Goal: Task Accomplishment & Management: Use online tool/utility

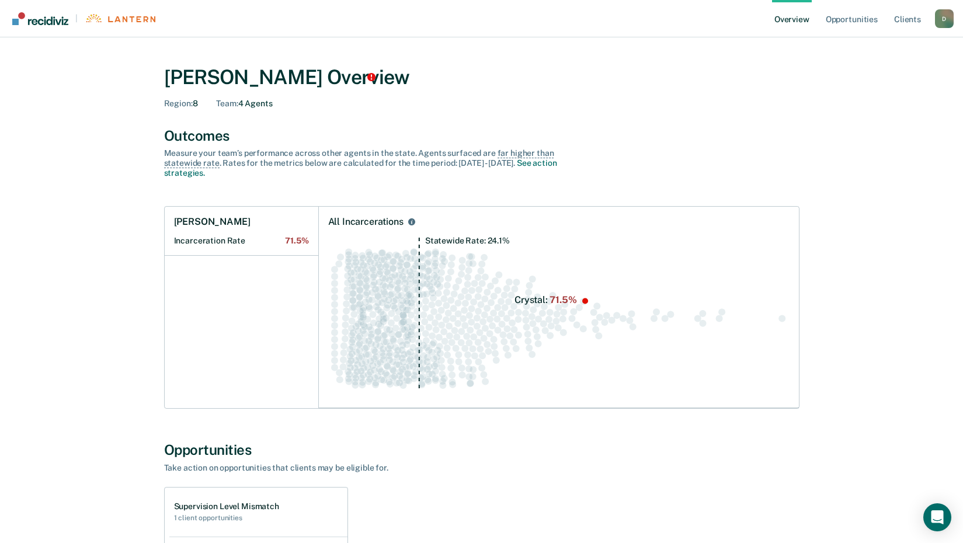
click at [39, 28] on link "|" at bounding box center [83, 18] width 149 height 37
click at [123, 23] on link "|" at bounding box center [83, 18] width 149 height 37
click at [864, 20] on link "Opportunities" at bounding box center [851, 18] width 57 height 37
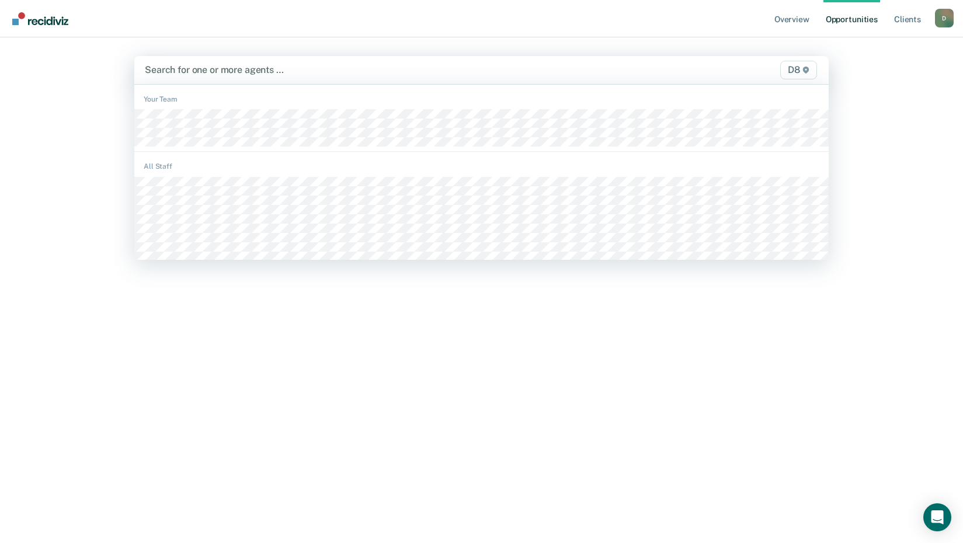
click at [187, 72] on div at bounding box center [380, 69] width 471 height 13
type input "a"
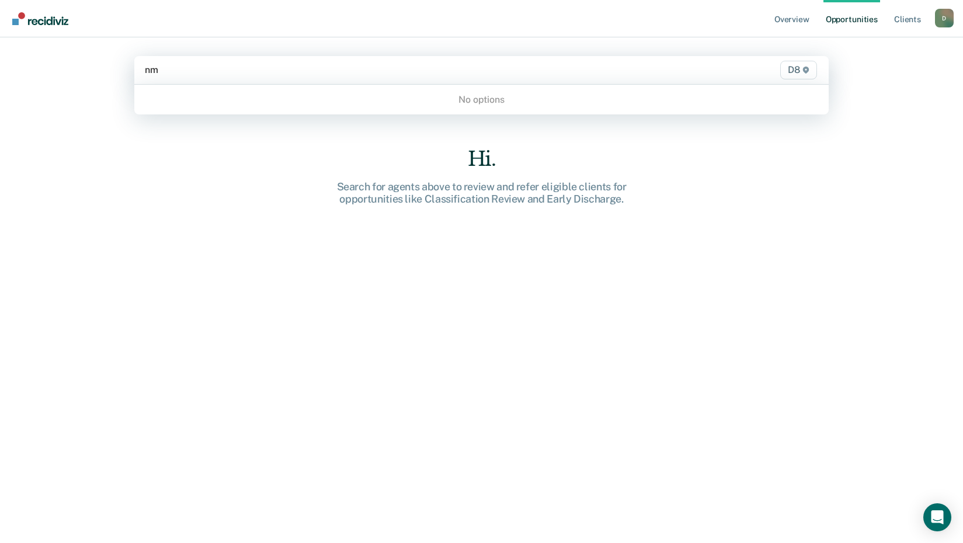
type input "n"
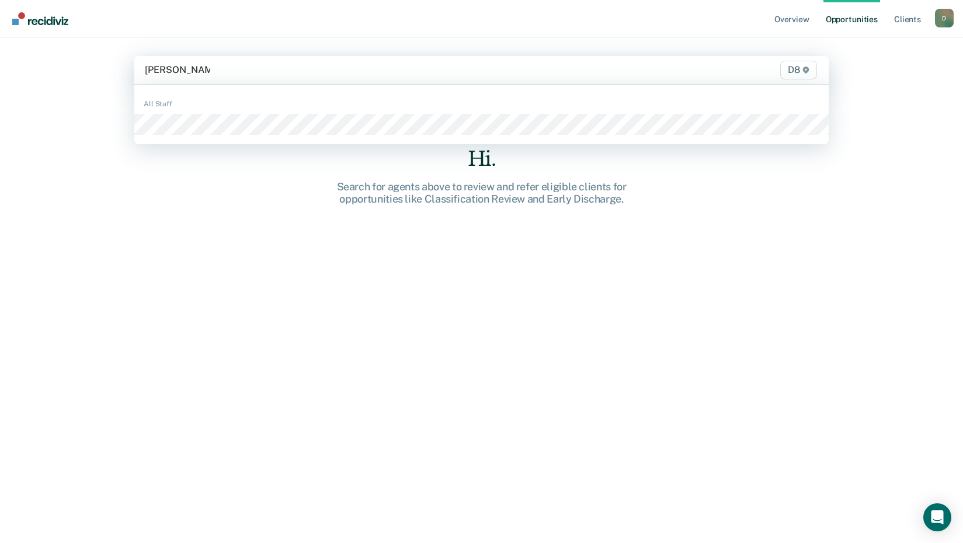
type input "[PERSON_NAME]"
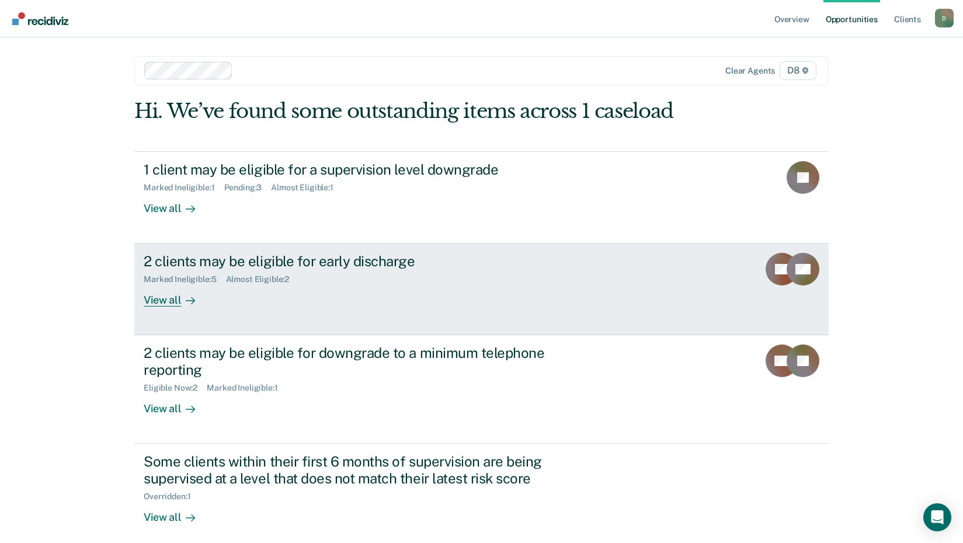
click at [169, 299] on div "View all" at bounding box center [176, 295] width 65 height 23
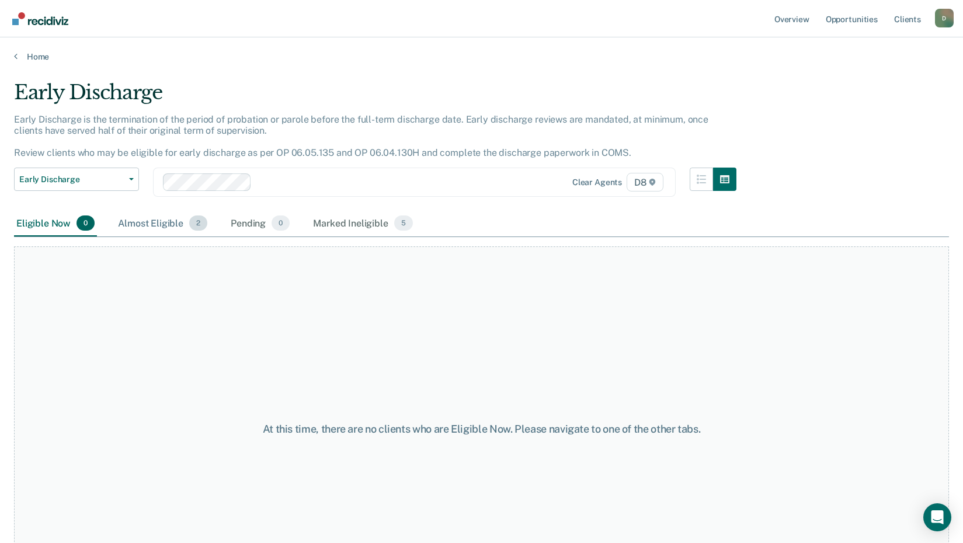
click at [131, 220] on div "Almost Eligible 2" at bounding box center [163, 224] width 94 height 26
